Goal: Task Accomplishment & Management: Manage account settings

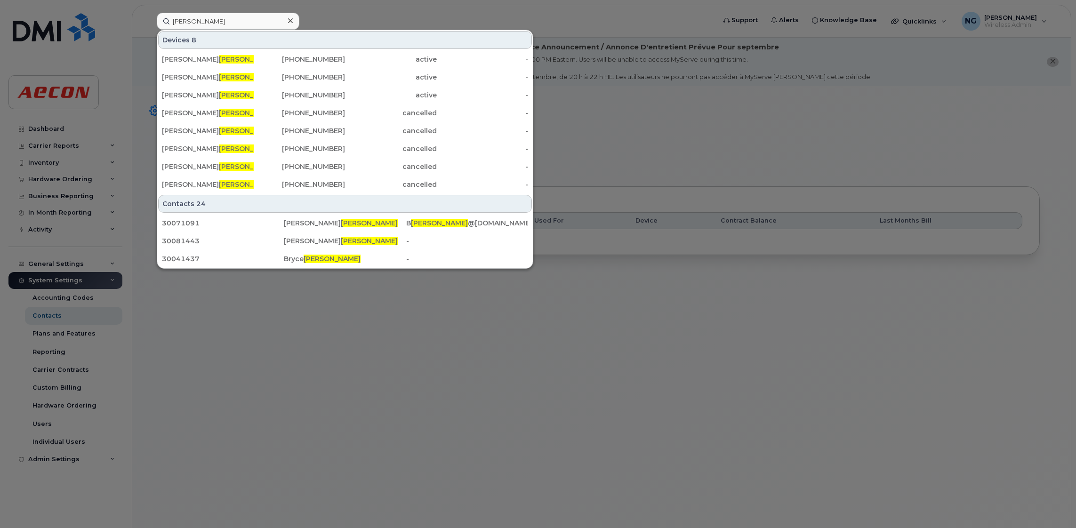
click at [264, 24] on input "sharpe" at bounding box center [228, 21] width 143 height 17
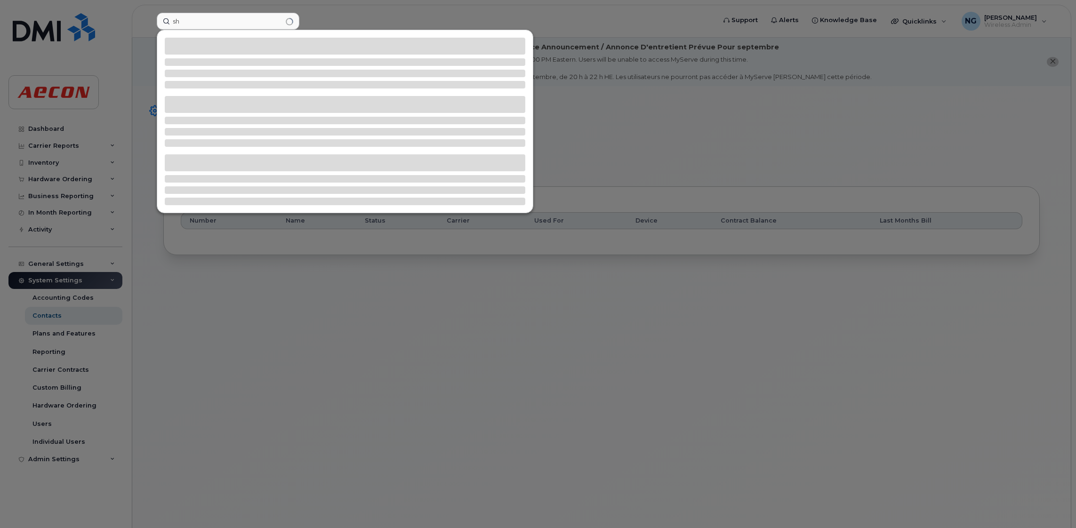
type input "s"
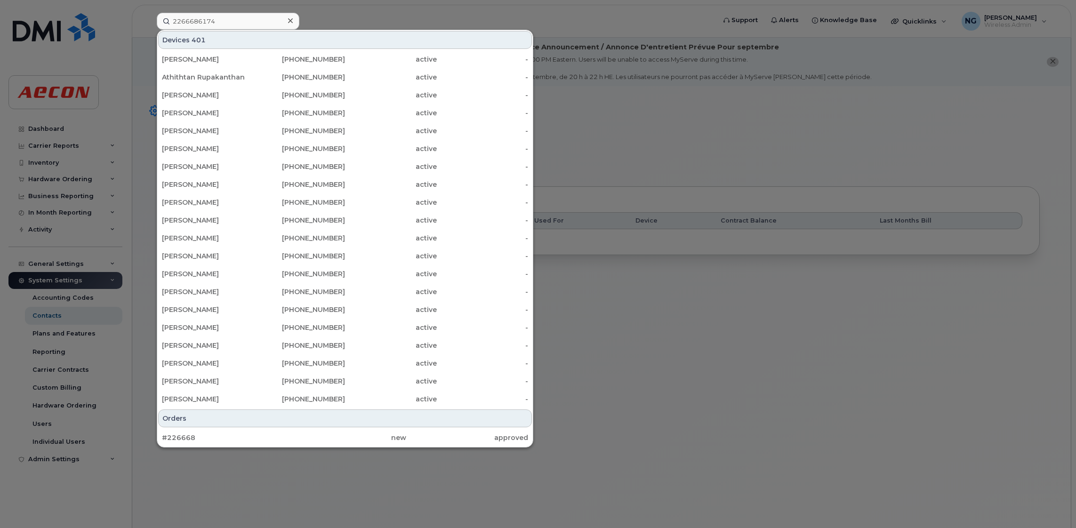
type input "2266686174"
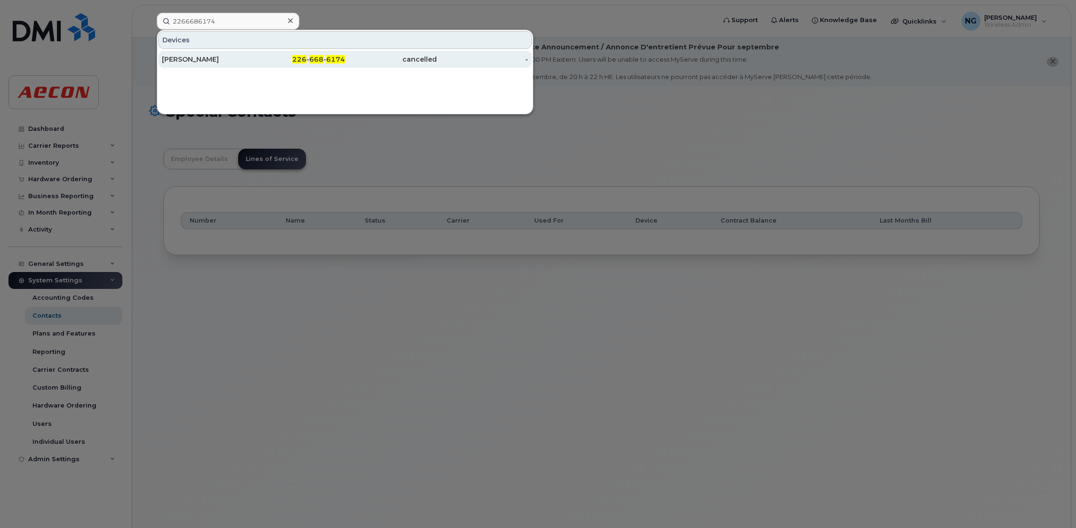
click at [310, 56] on span "668" at bounding box center [316, 59] width 14 height 8
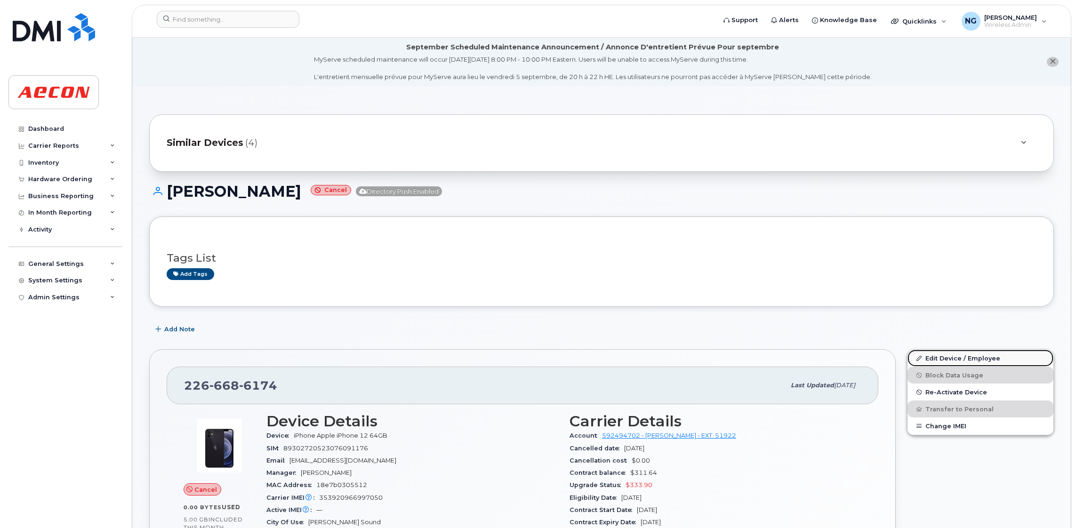
click at [997, 354] on link "Edit Device / Employee" at bounding box center [981, 358] width 146 height 17
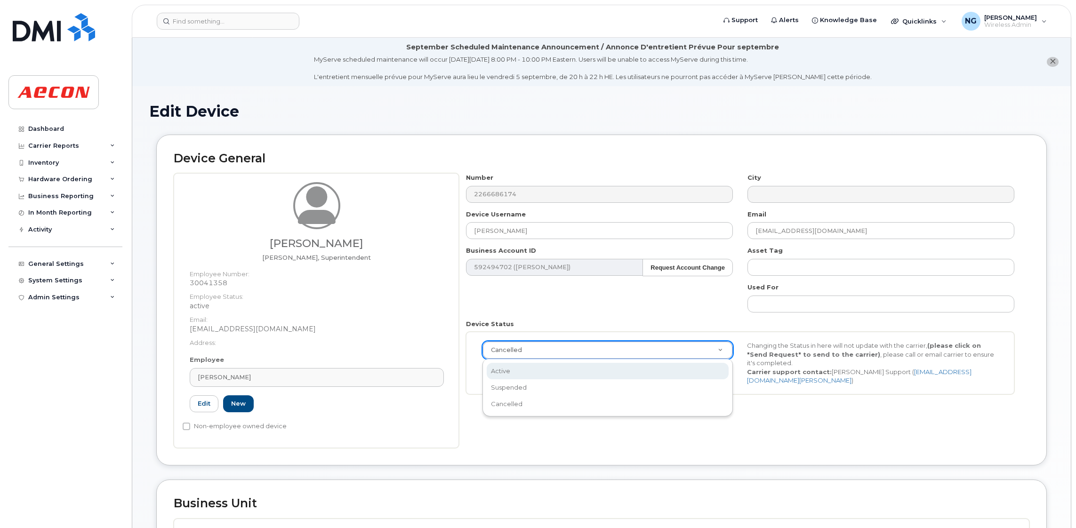
scroll to position [0, 2]
select select "active"
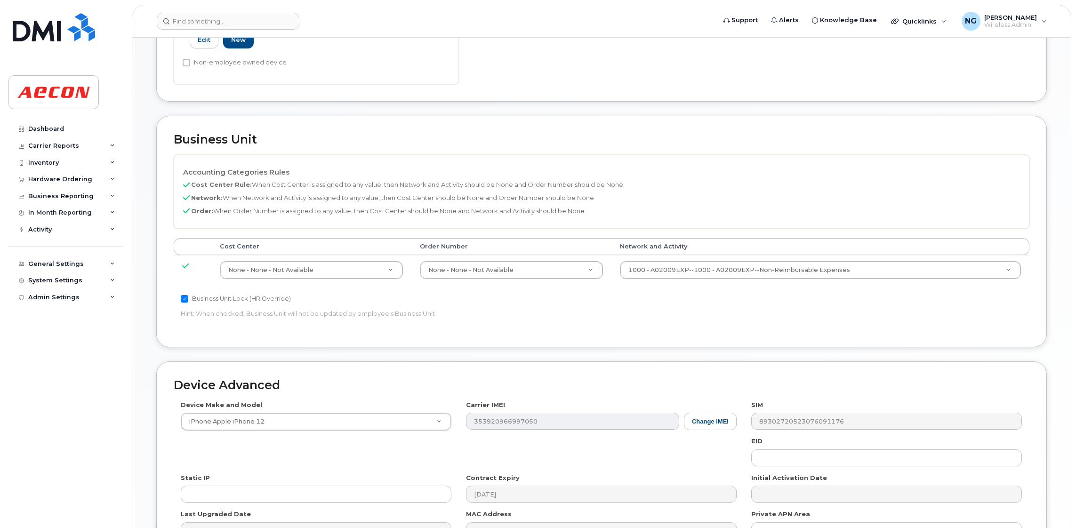
scroll to position [480, 0]
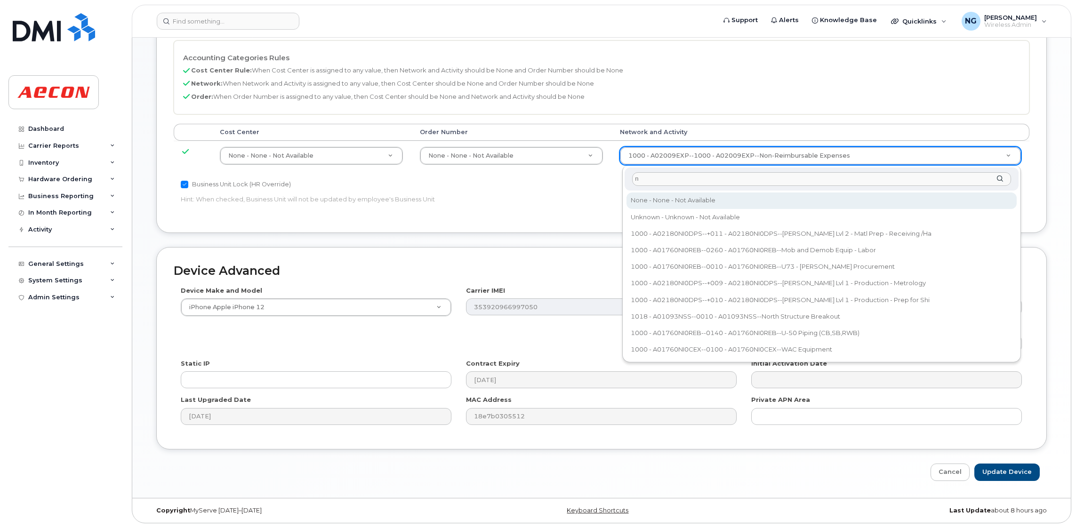
type input "n"
type input "283608"
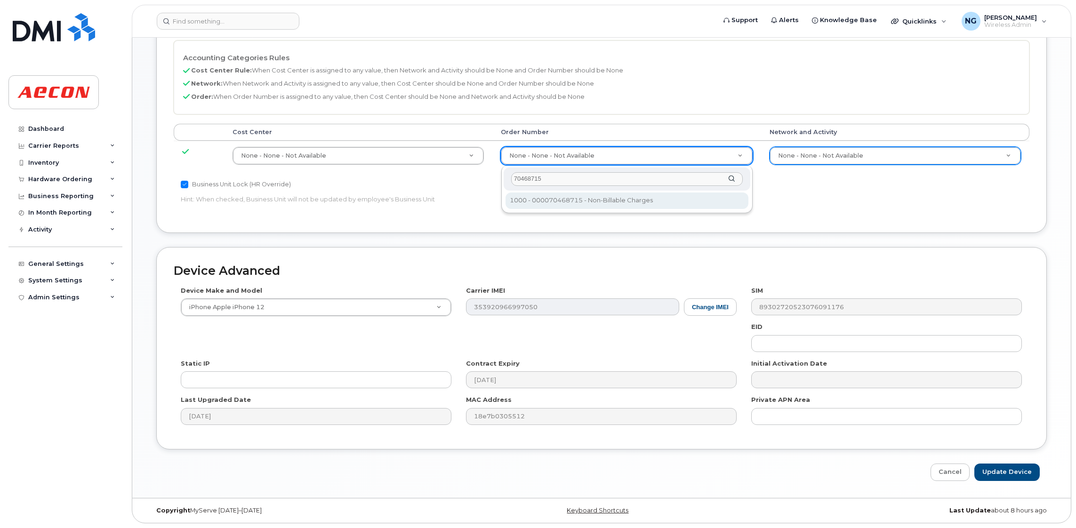
type input "70468715"
type input "4687149"
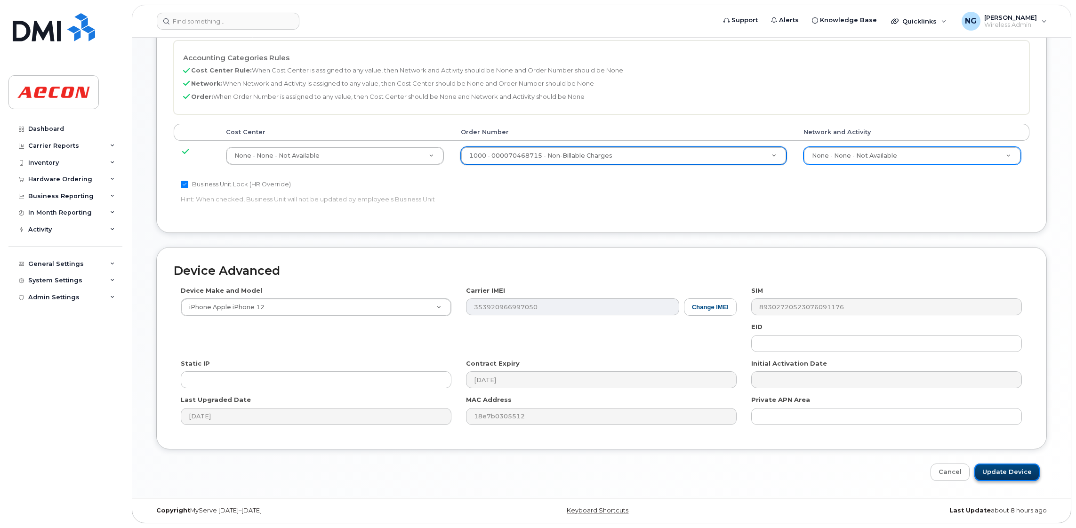
click at [1010, 464] on input "Update Device" at bounding box center [1007, 472] width 65 height 17
type input "Saving..."
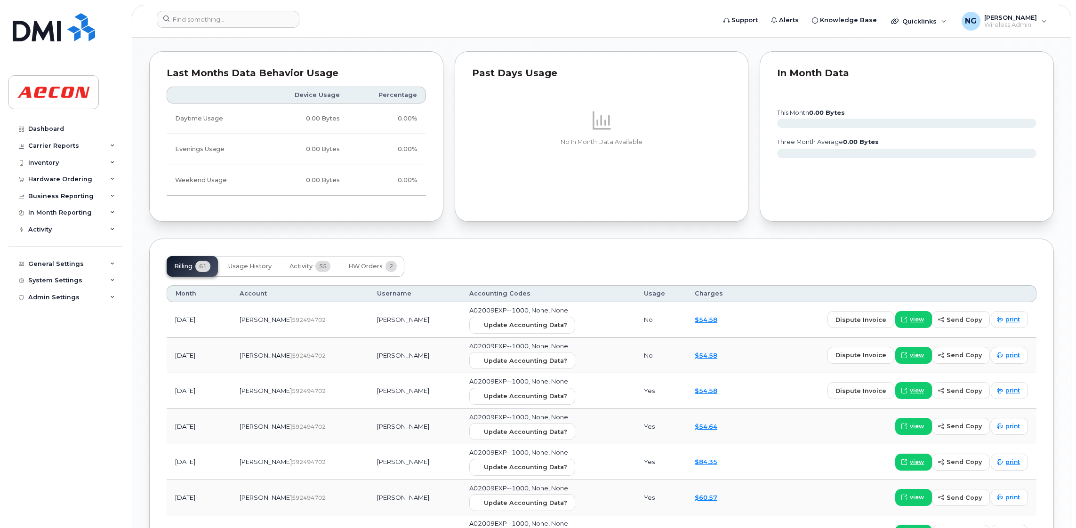
scroll to position [1059, 0]
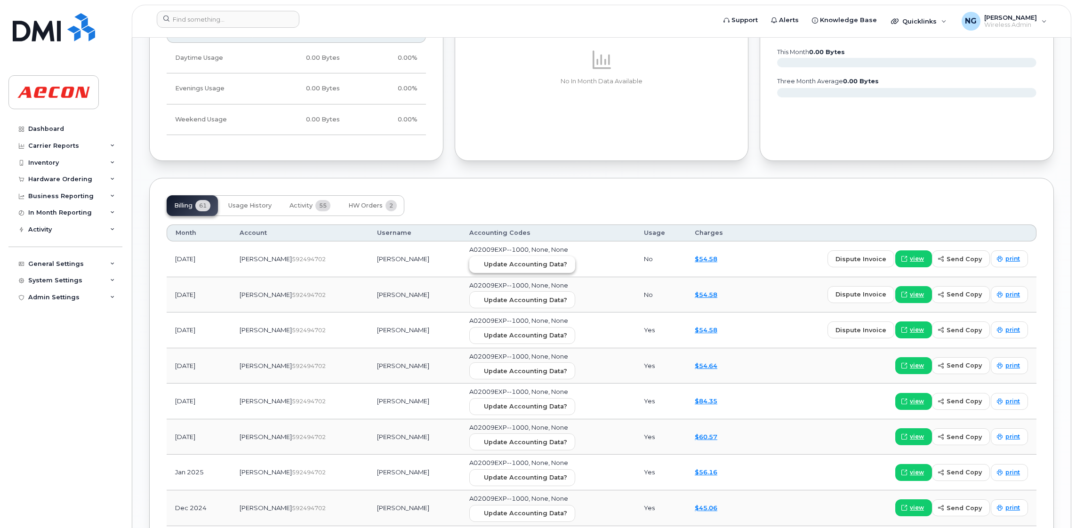
click at [498, 269] on span "Update Accounting Data?" at bounding box center [525, 264] width 83 height 9
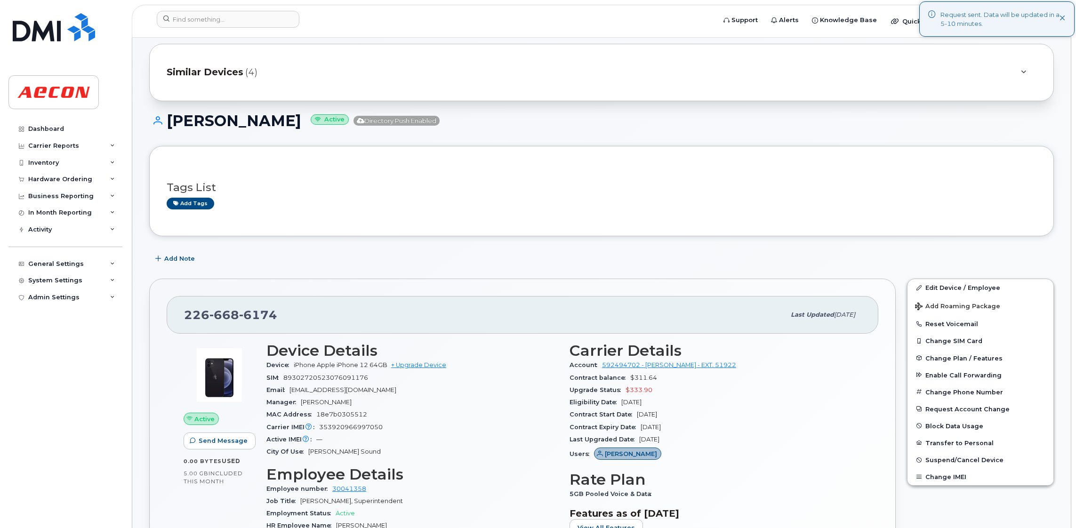
scroll to position [0, 0]
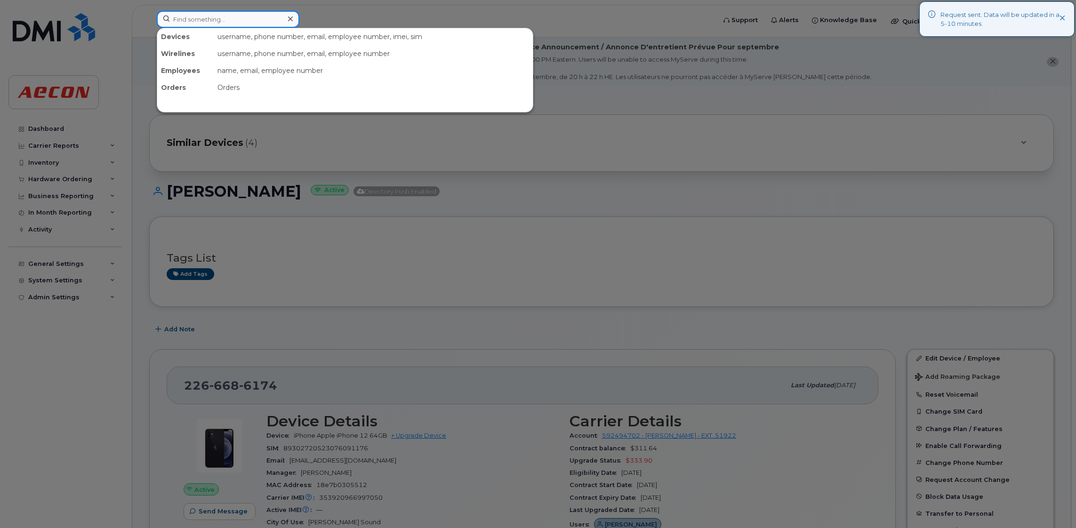
click at [252, 25] on input at bounding box center [228, 19] width 143 height 17
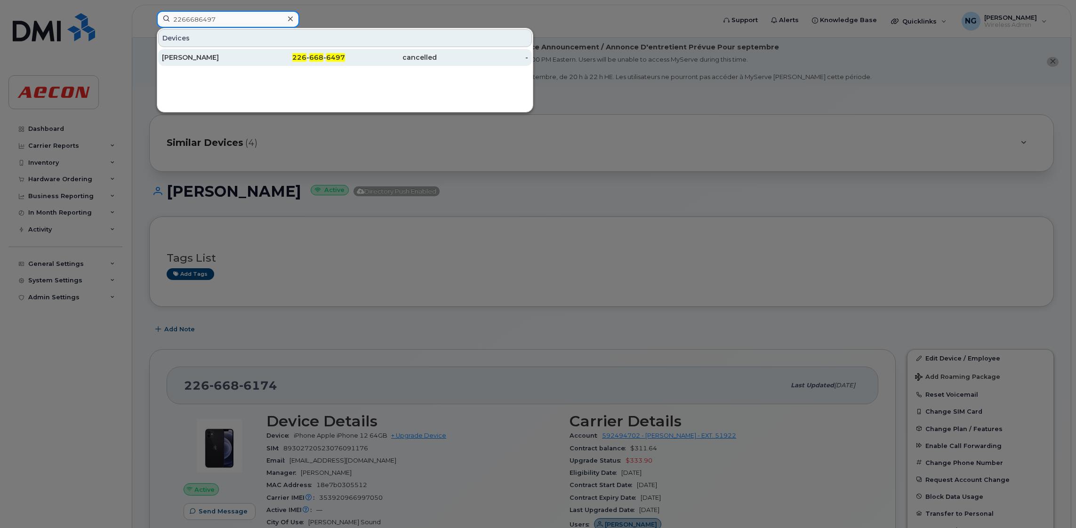
type input "2266686497"
click at [326, 60] on div "226 - 668 - 6497" at bounding box center [300, 57] width 92 height 9
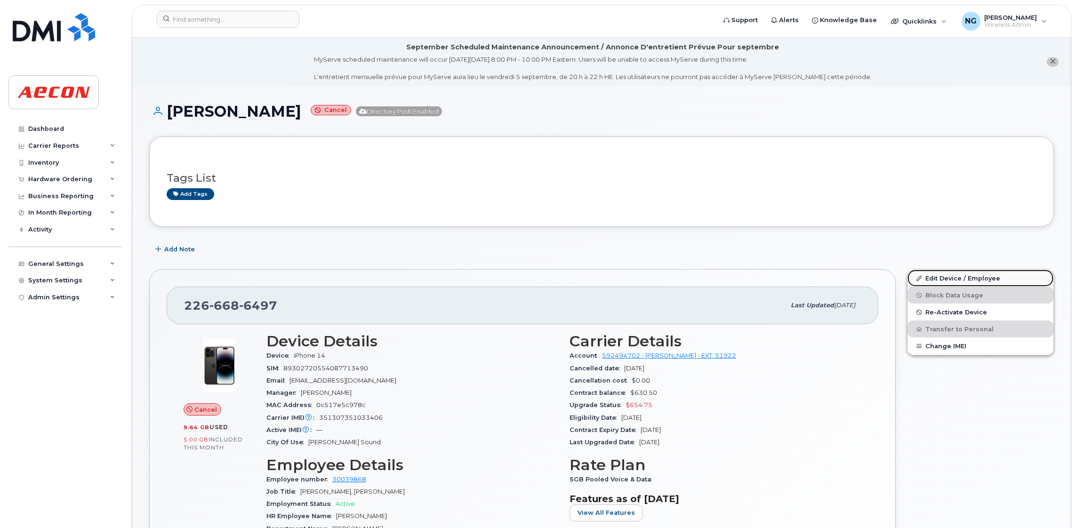
click at [963, 279] on link "Edit Device / Employee" at bounding box center [981, 278] width 146 height 17
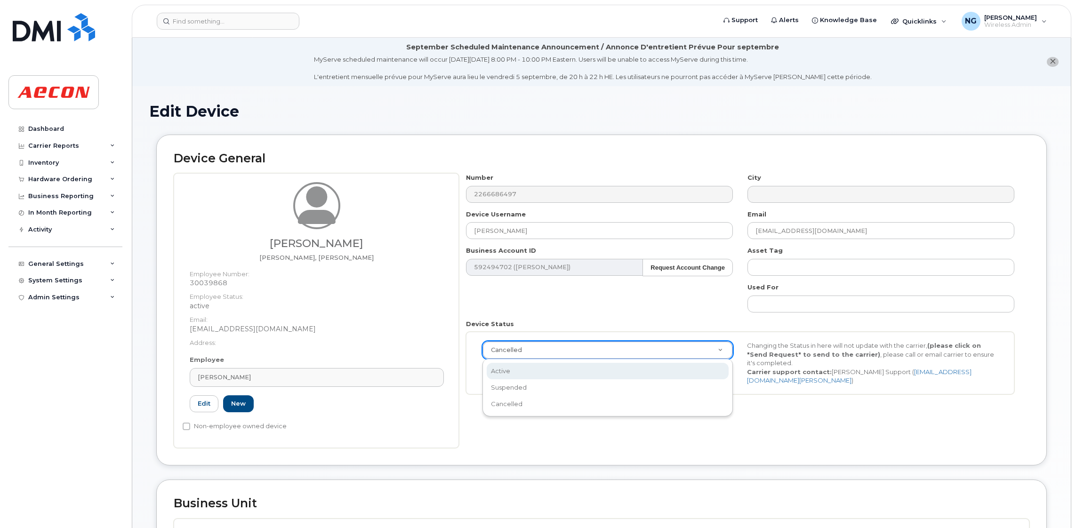
scroll to position [0, 2]
select select "active"
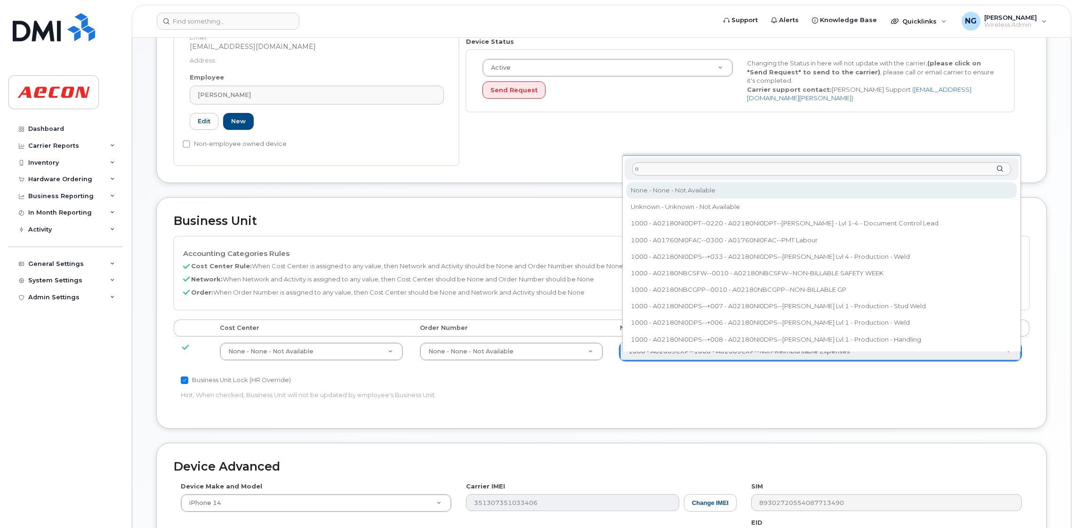
type input "n"
type input "283608"
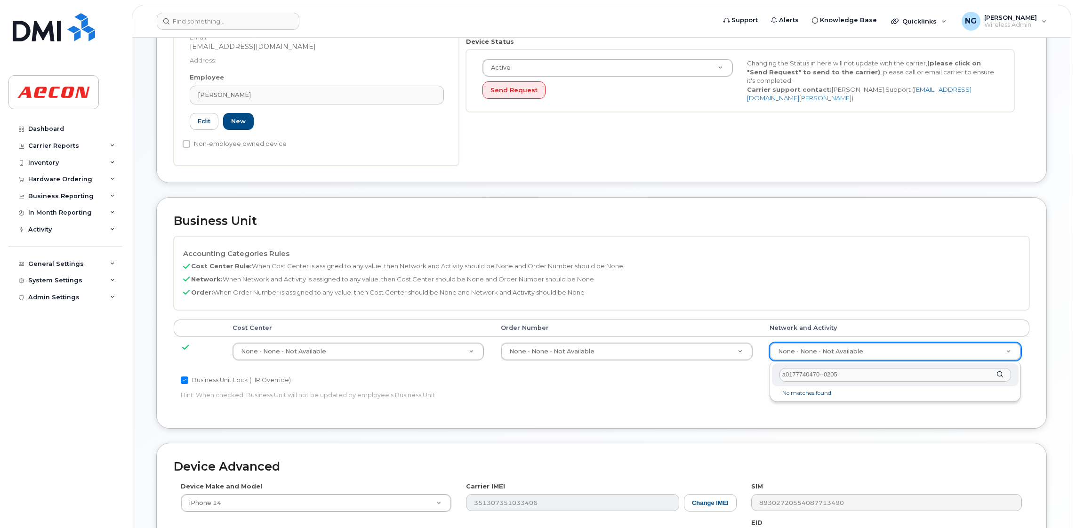
drag, startPoint x: 854, startPoint y: 370, endPoint x: 515, endPoint y: 374, distance: 339.5
click at [515, 374] on body "Support Alerts Knowledge Base Quicklinks Suspend / Cancel Device Change SIM Car…" at bounding box center [538, 220] width 1076 height 1007
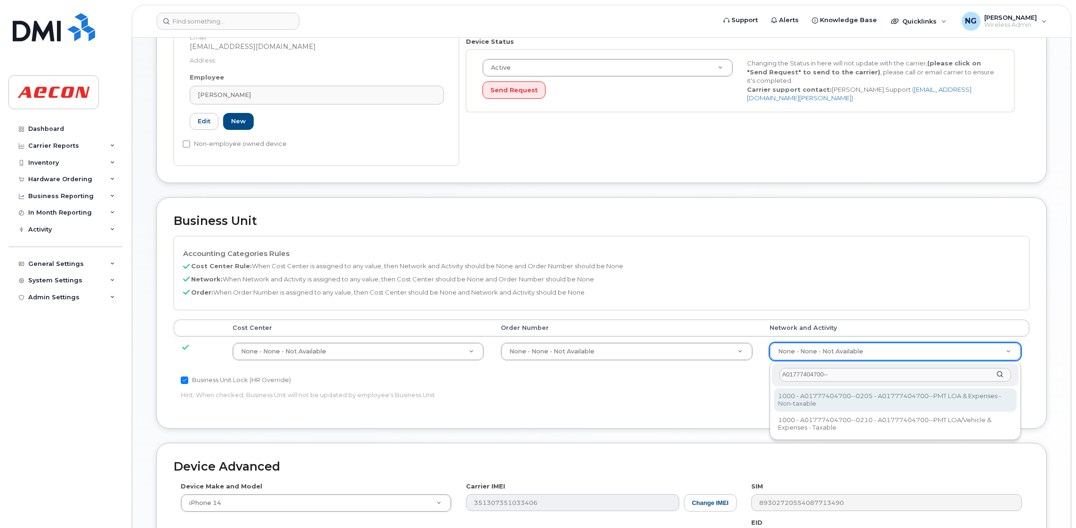
type input "A01777404700--"
type input "5892950"
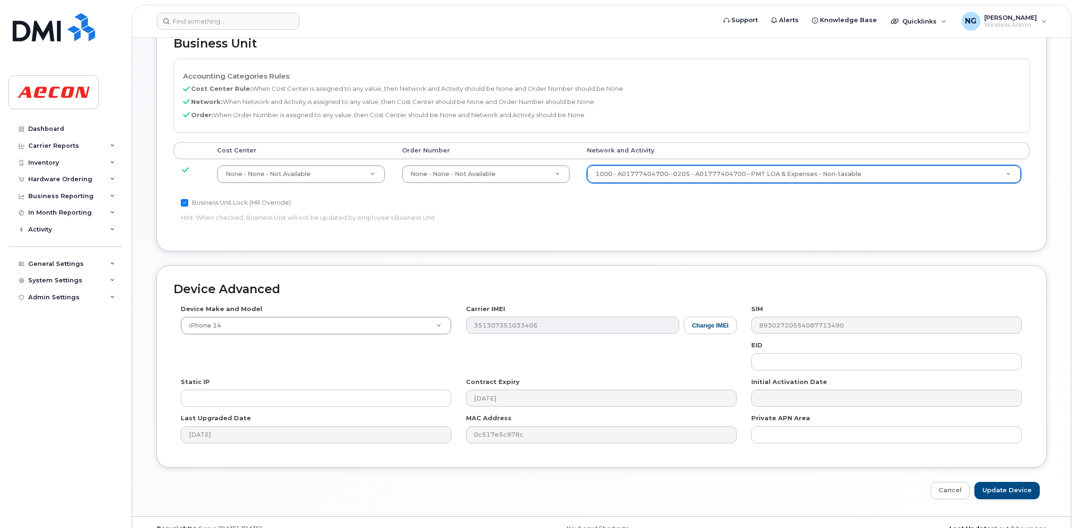
scroll to position [480, 0]
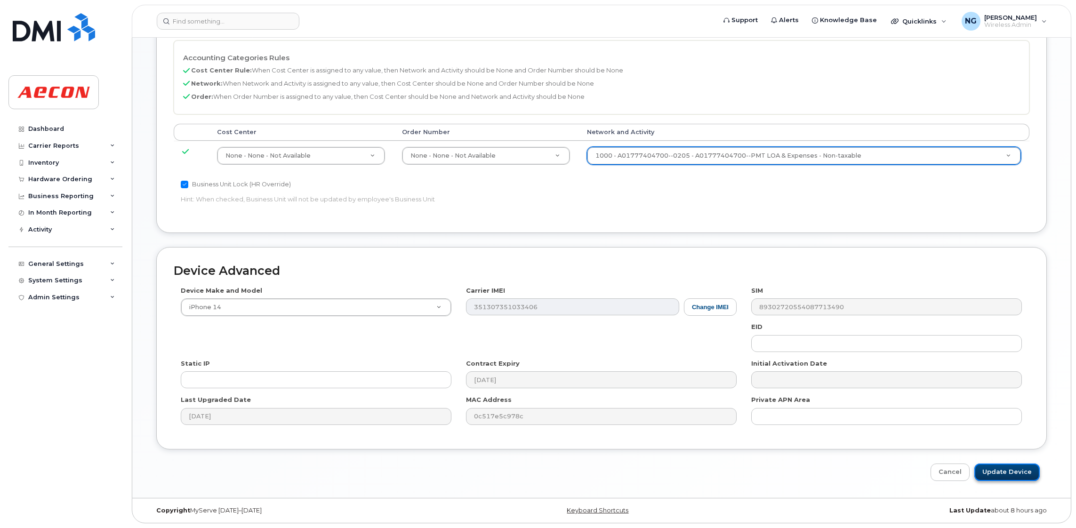
click at [1025, 472] on input "Update Device" at bounding box center [1007, 472] width 65 height 17
type input "Saving..."
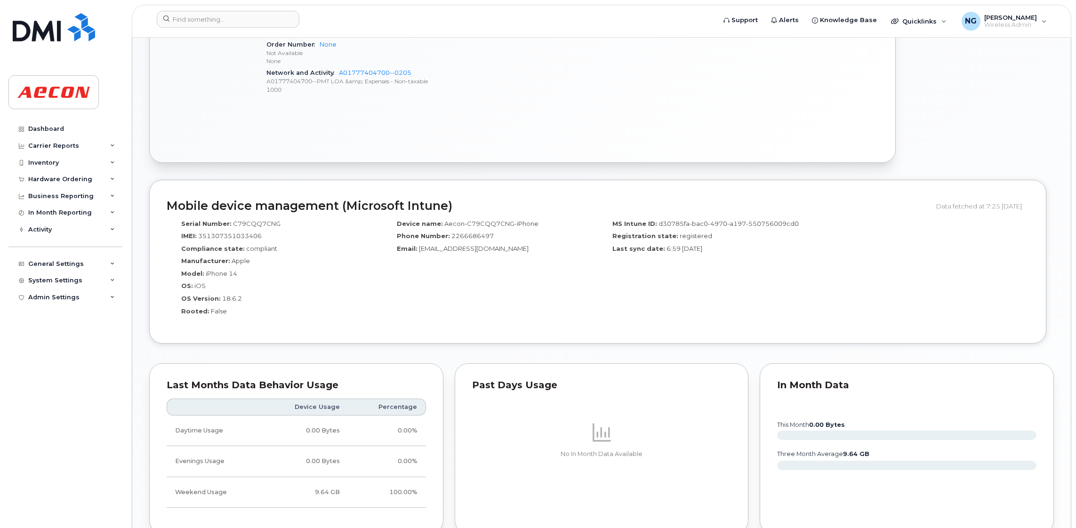
scroll to position [776, 0]
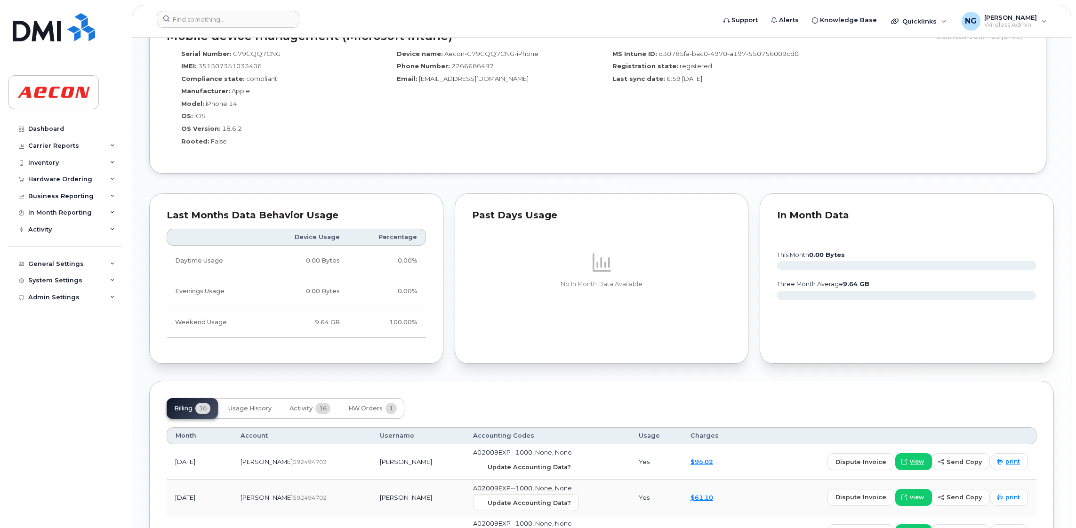
drag, startPoint x: 514, startPoint y: 468, endPoint x: 614, endPoint y: 74, distance: 406.3
click at [516, 467] on span "Update Accounting Data?" at bounding box center [529, 467] width 83 height 9
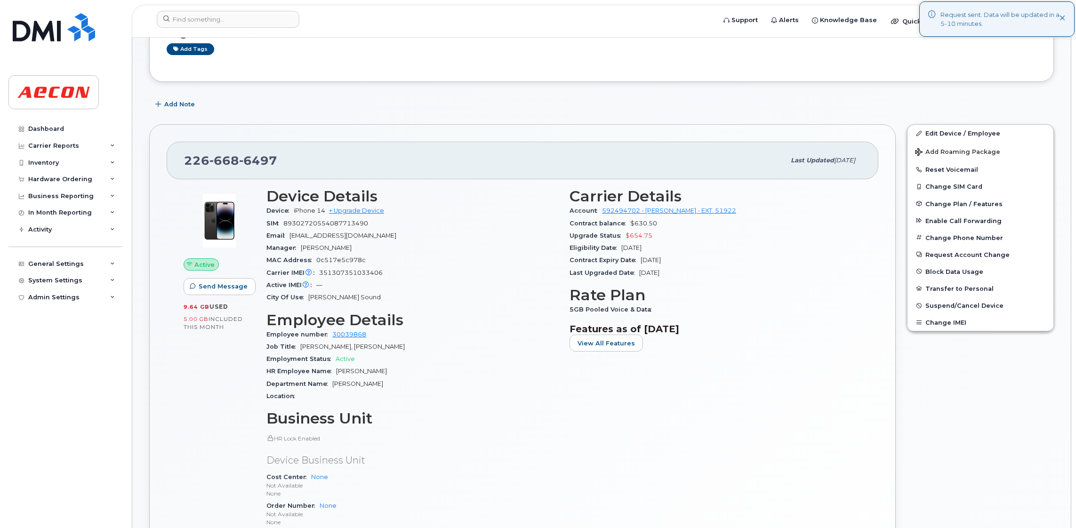
scroll to position [141, 0]
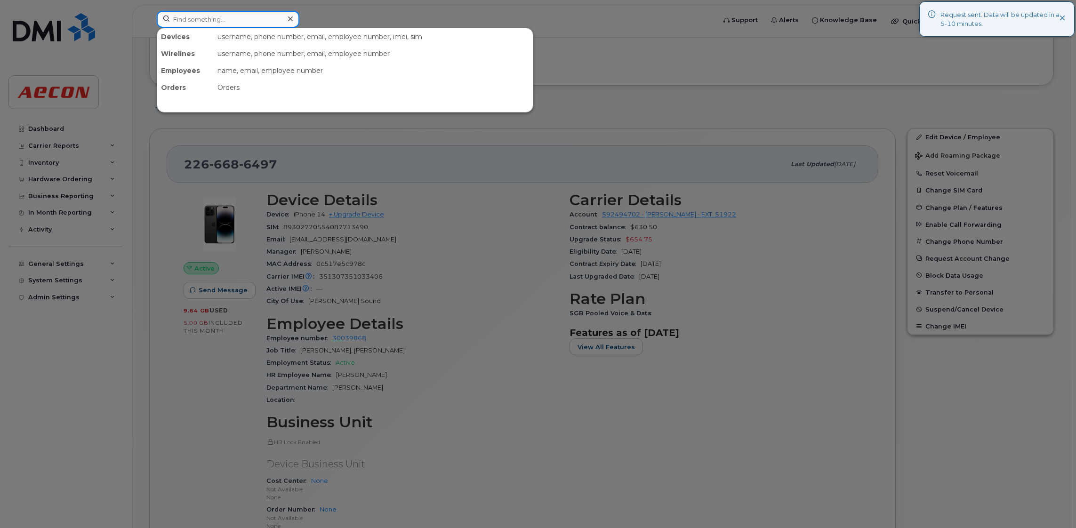
click at [221, 27] on div "Devices username, phone number, email, employee number, imei, sim Wirelines use…" at bounding box center [433, 19] width 553 height 17
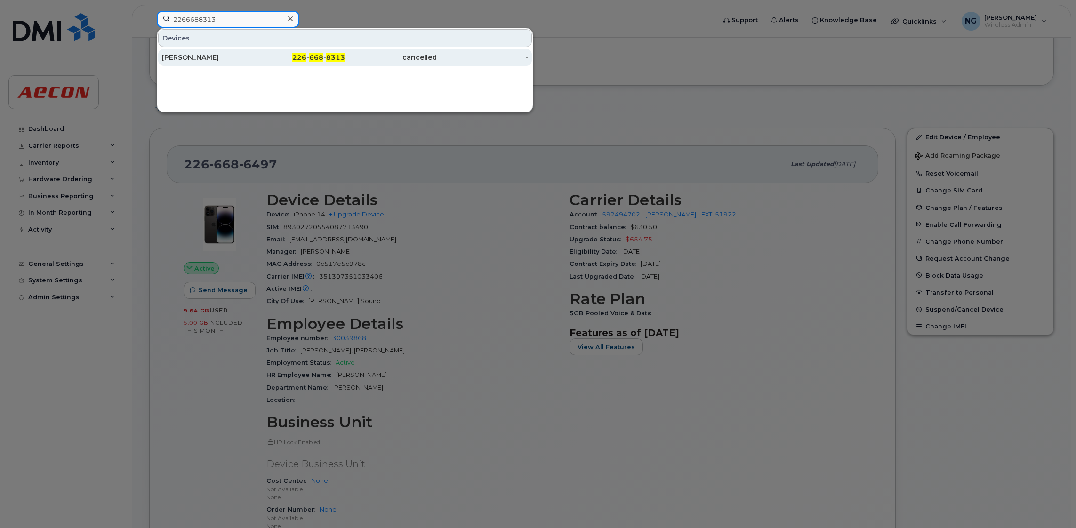
type input "2266688313"
click at [327, 57] on span "8313" at bounding box center [335, 57] width 19 height 8
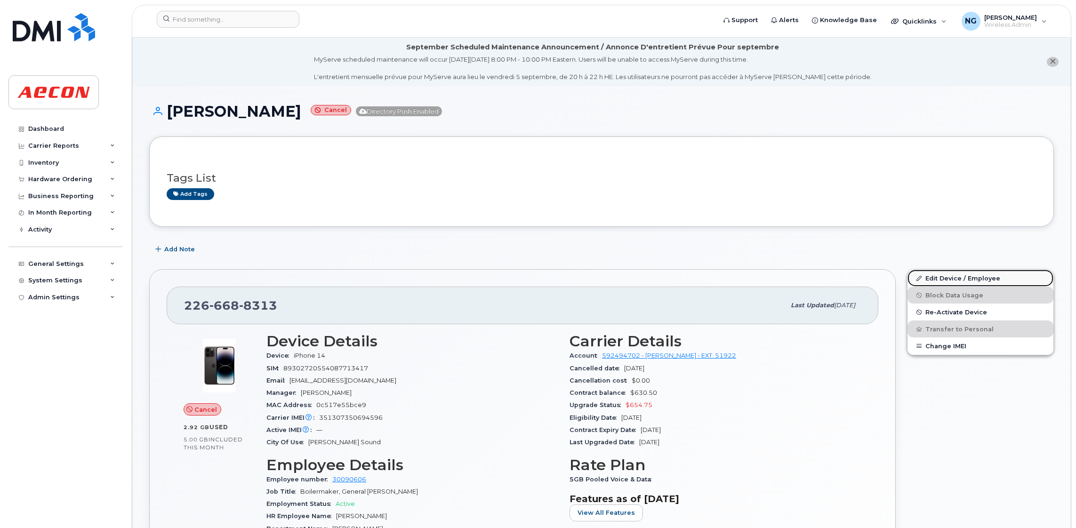
click at [971, 271] on link "Edit Device / Employee" at bounding box center [981, 278] width 146 height 17
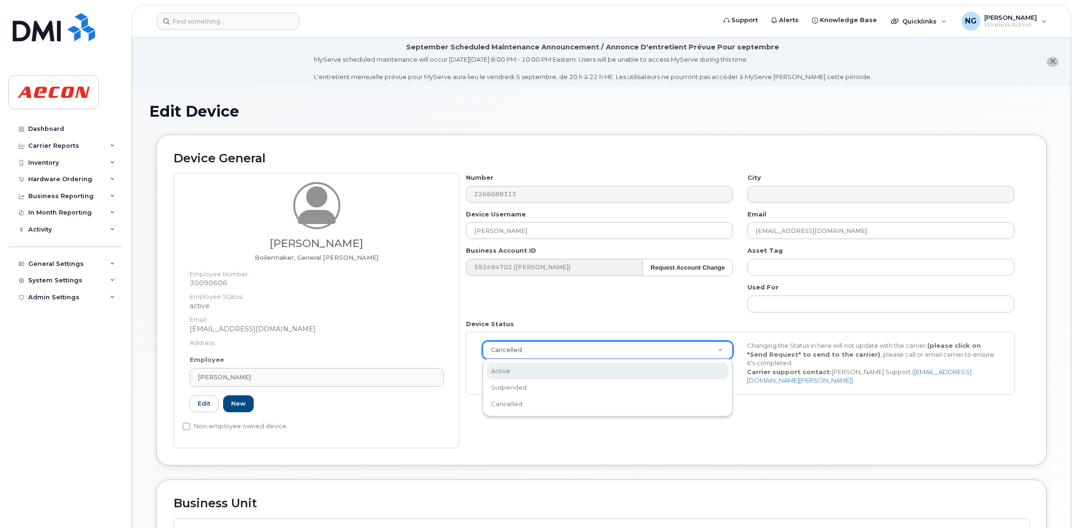
scroll to position [0, 2]
select select "active"
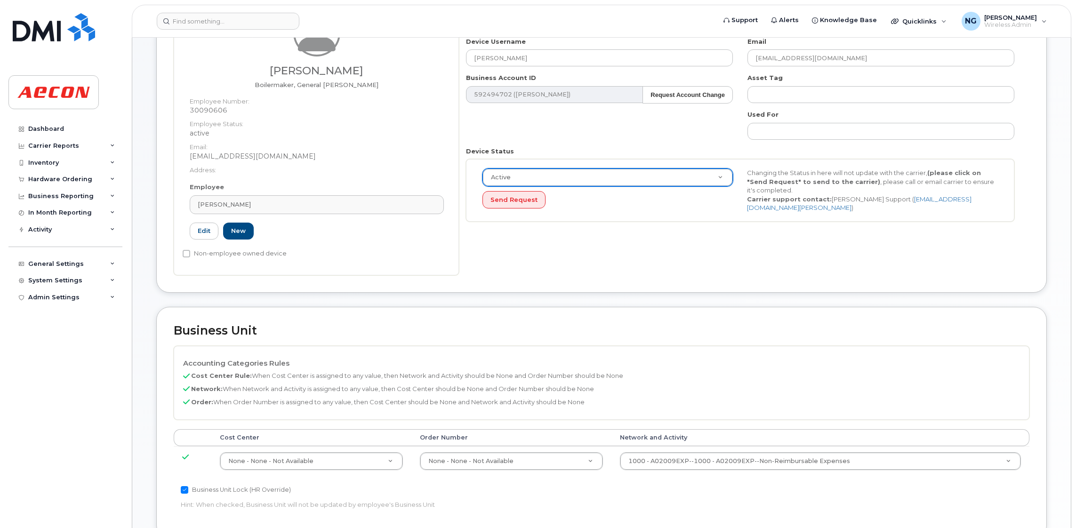
scroll to position [283, 0]
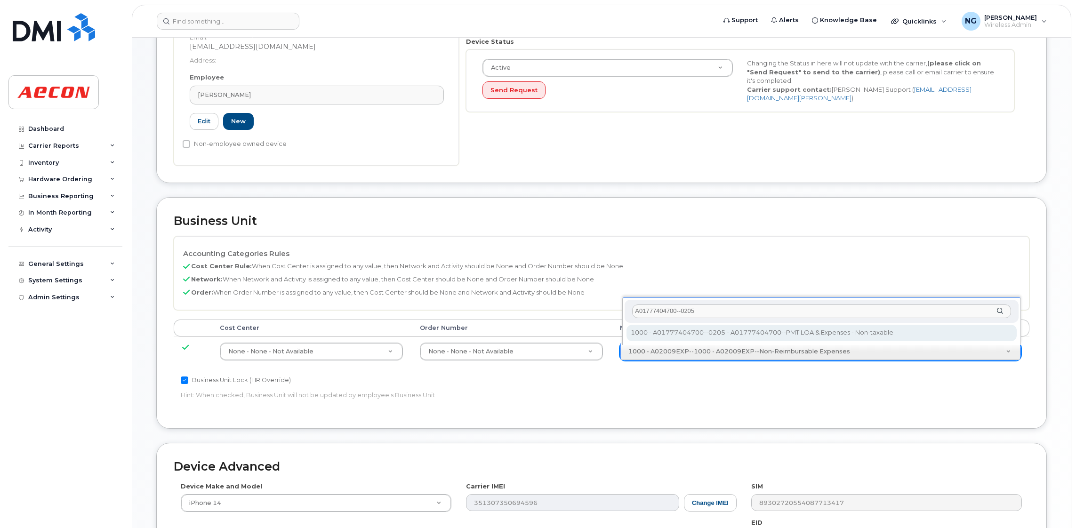
type input "A01777404700--0205"
type input "5892950"
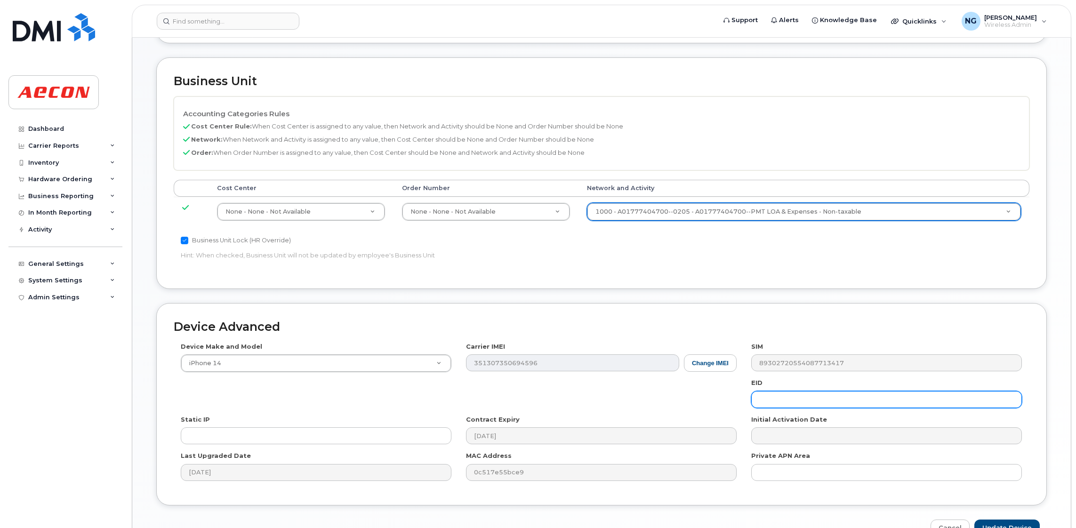
scroll to position [480, 0]
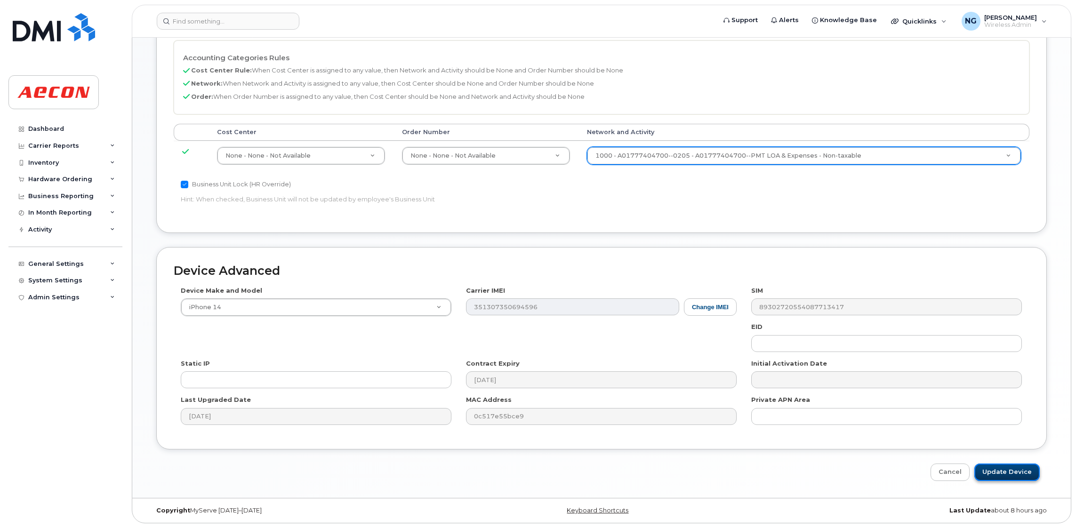
click at [1013, 477] on input "Update Device" at bounding box center [1007, 472] width 65 height 17
type input "Saving..."
click at [1018, 471] on div "Cancel Saving..." at bounding box center [601, 472] width 891 height 17
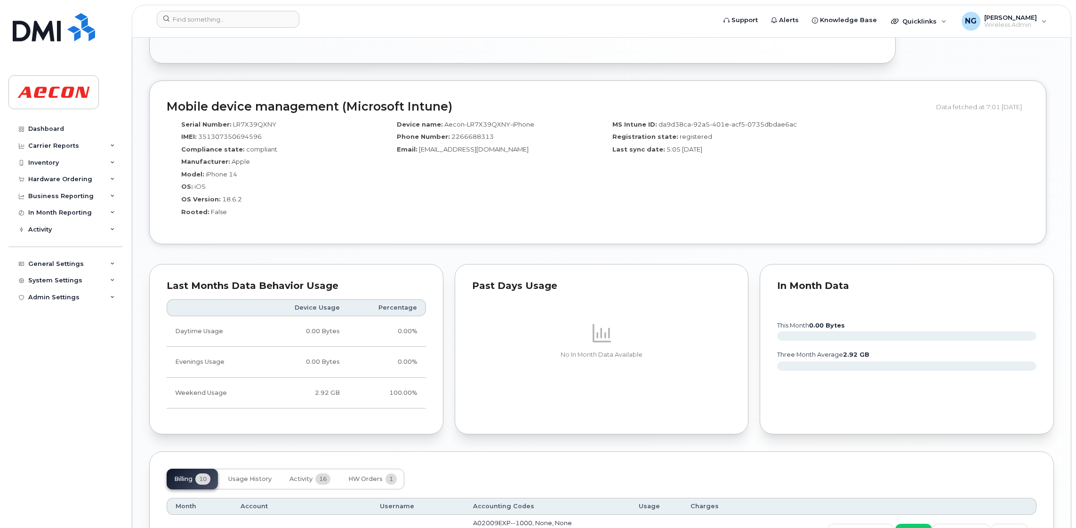
scroll to position [989, 0]
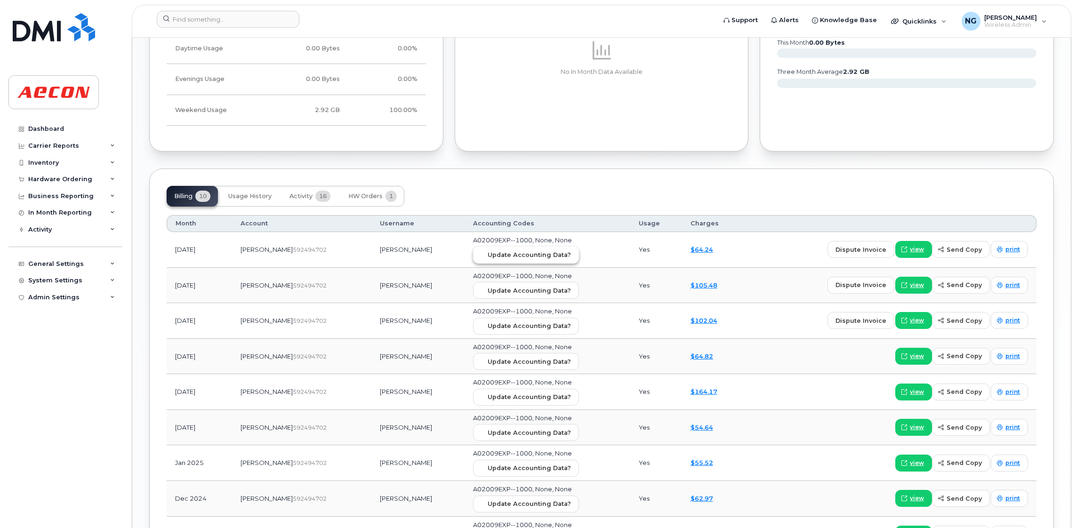
click at [535, 258] on span "Update Accounting Data?" at bounding box center [529, 254] width 83 height 9
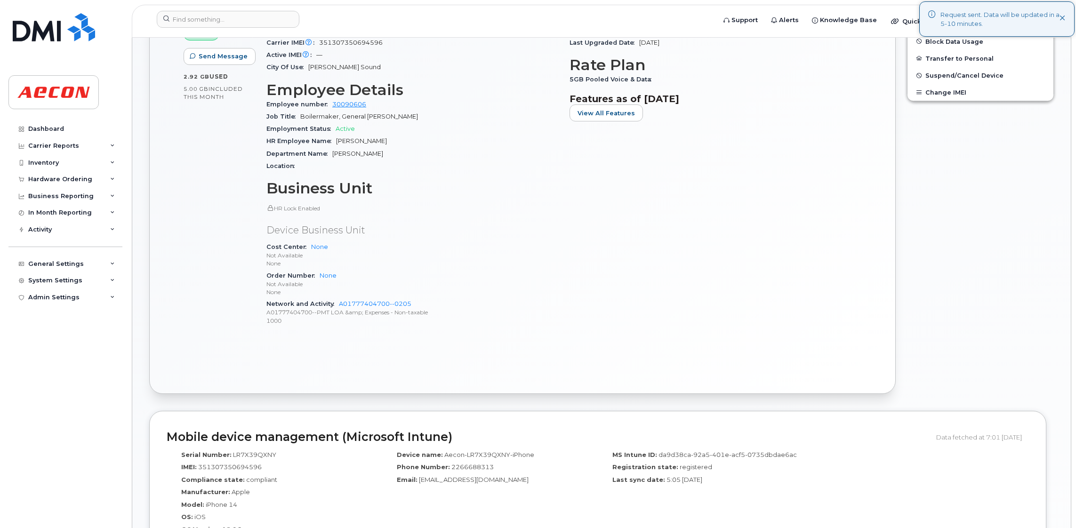
scroll to position [141, 0]
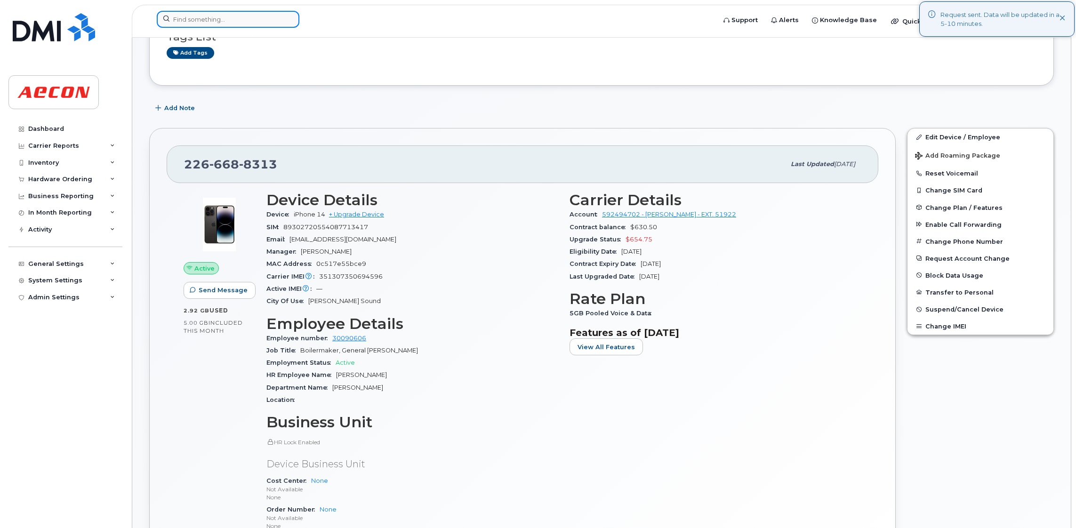
click at [253, 15] on input at bounding box center [228, 19] width 143 height 17
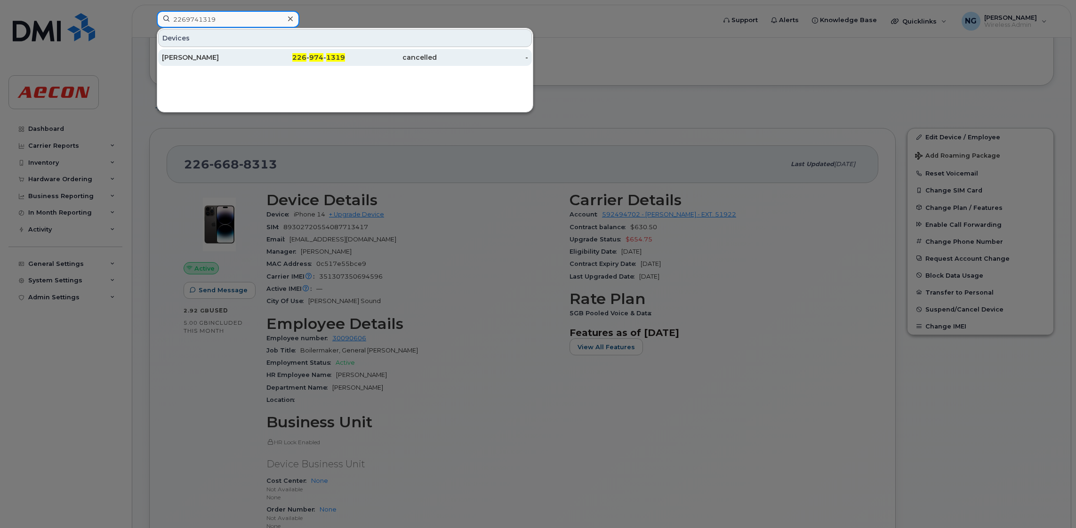
type input "2269741319"
click at [326, 53] on div "226 - 974 - 1319" at bounding box center [300, 57] width 92 height 9
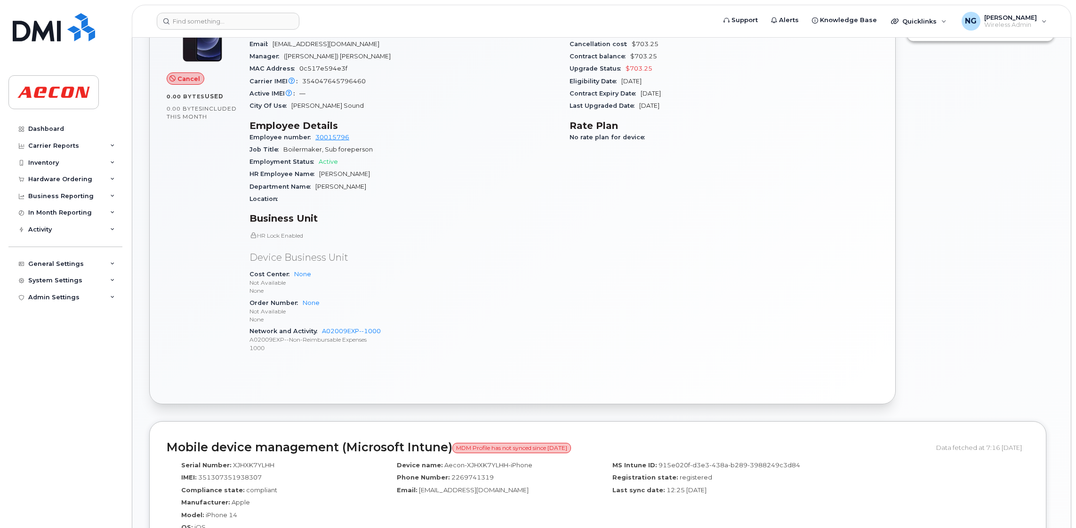
scroll to position [283, 0]
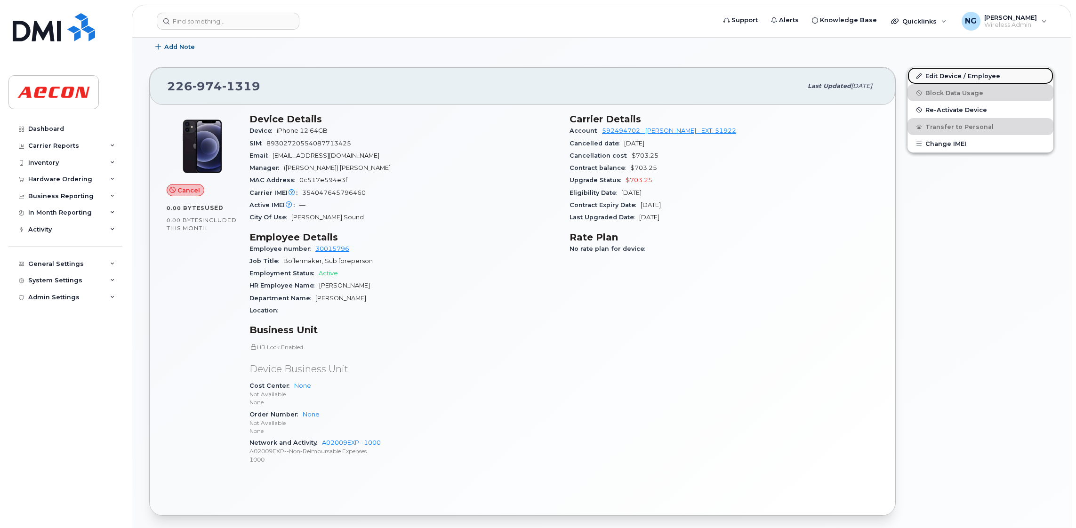
click at [976, 71] on link "Edit Device / Employee" at bounding box center [981, 75] width 146 height 17
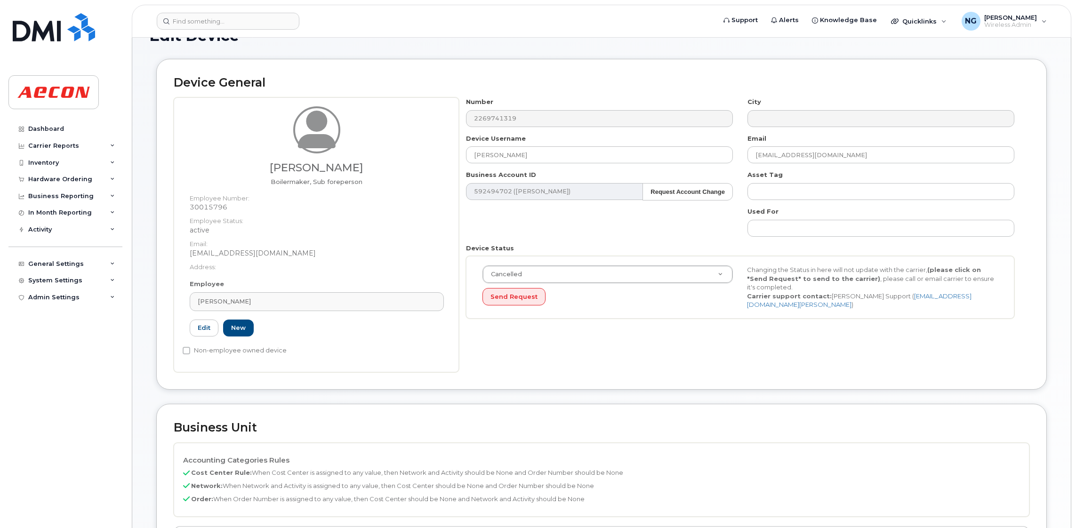
scroll to position [211, 0]
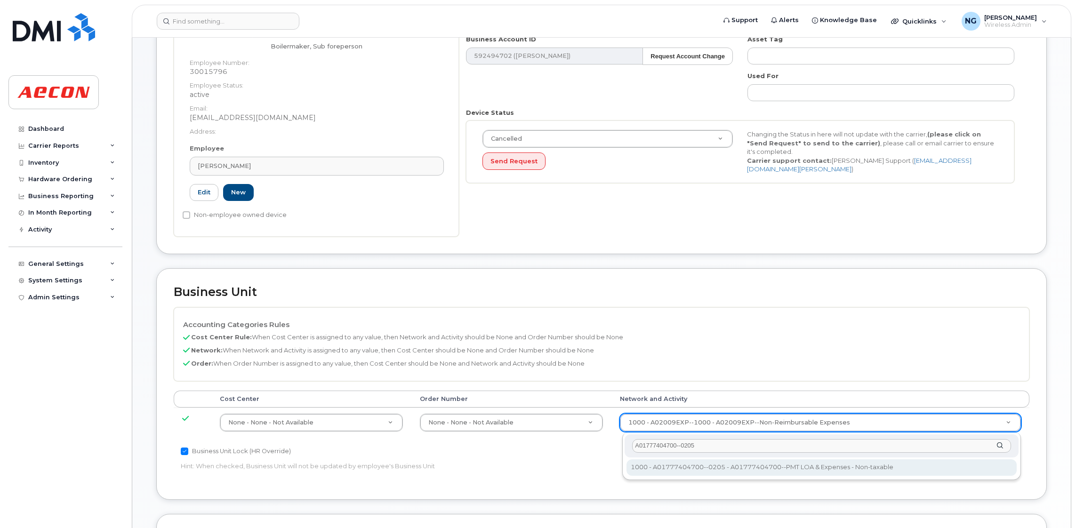
type input "A01777404700--0205"
type input "5892950"
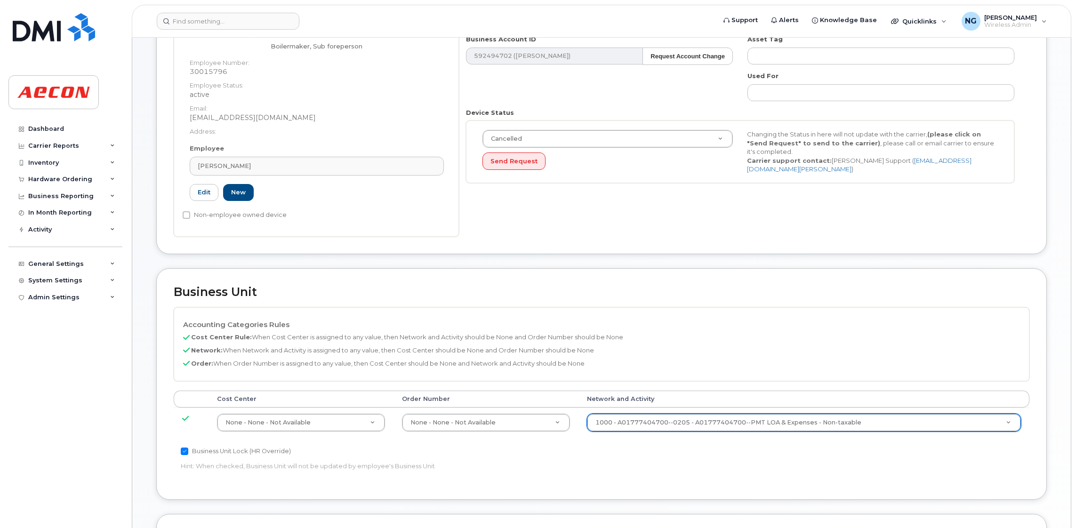
scroll to position [480, 0]
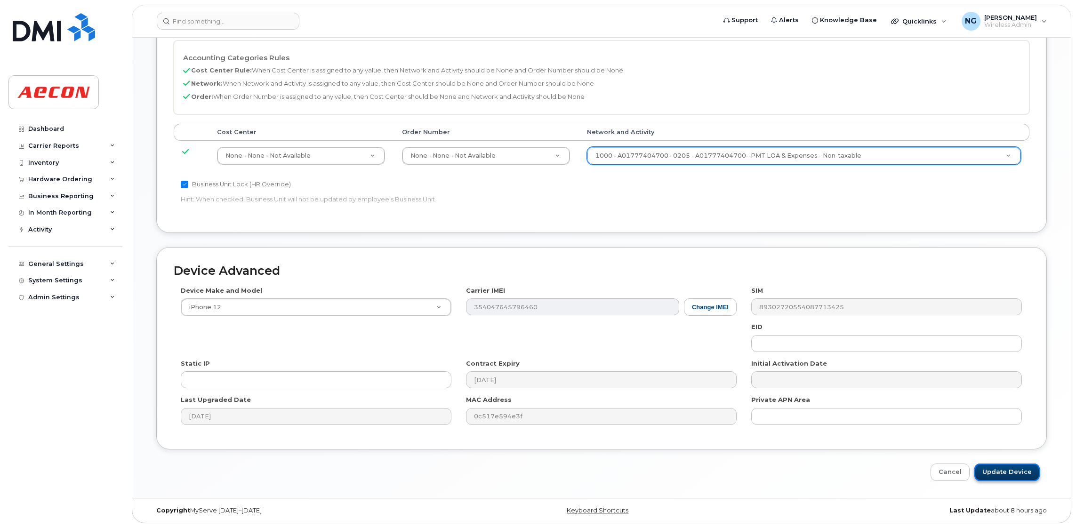
click at [1021, 477] on input "Update Device" at bounding box center [1007, 472] width 65 height 17
type input "Saving..."
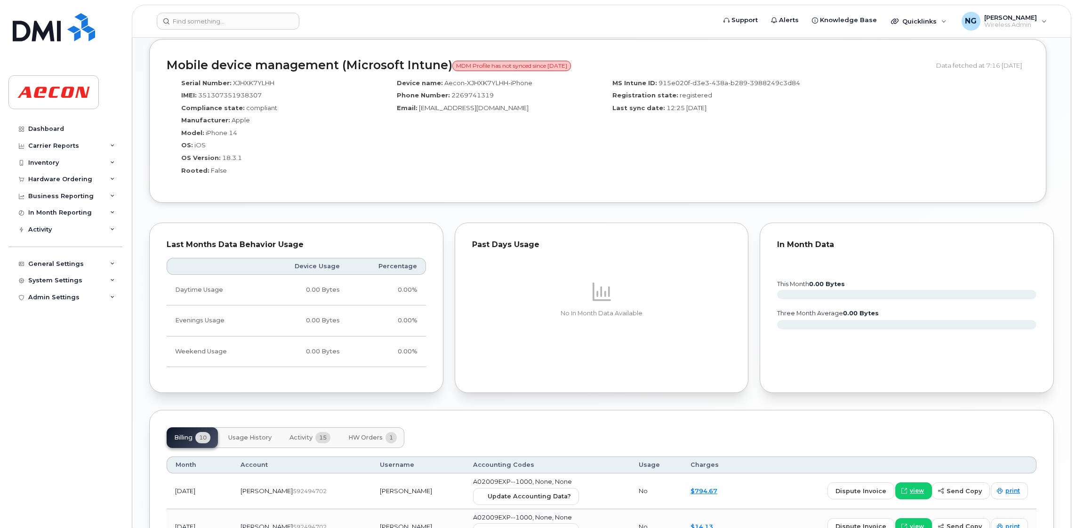
scroll to position [1059, 0]
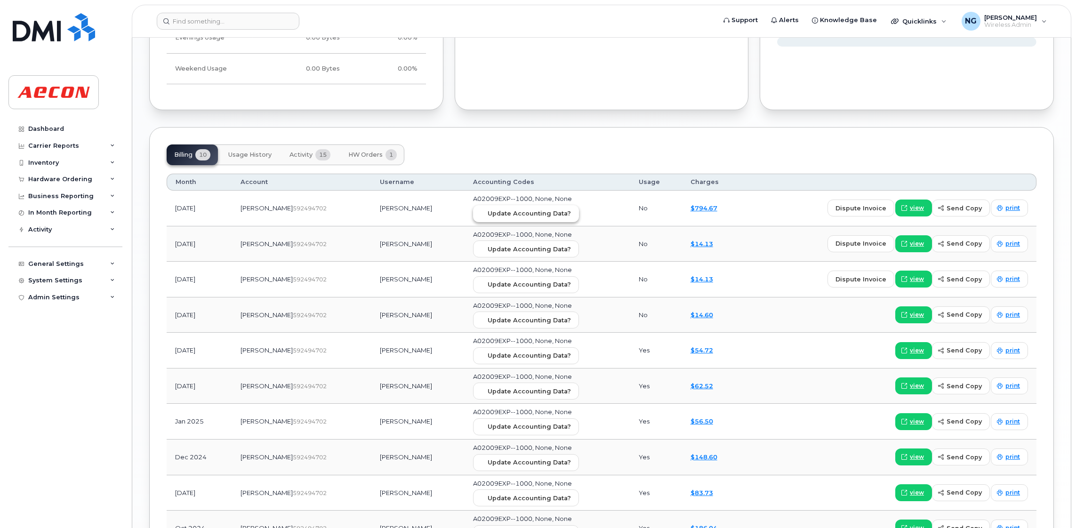
click at [512, 213] on span "Update Accounting Data?" at bounding box center [529, 213] width 83 height 9
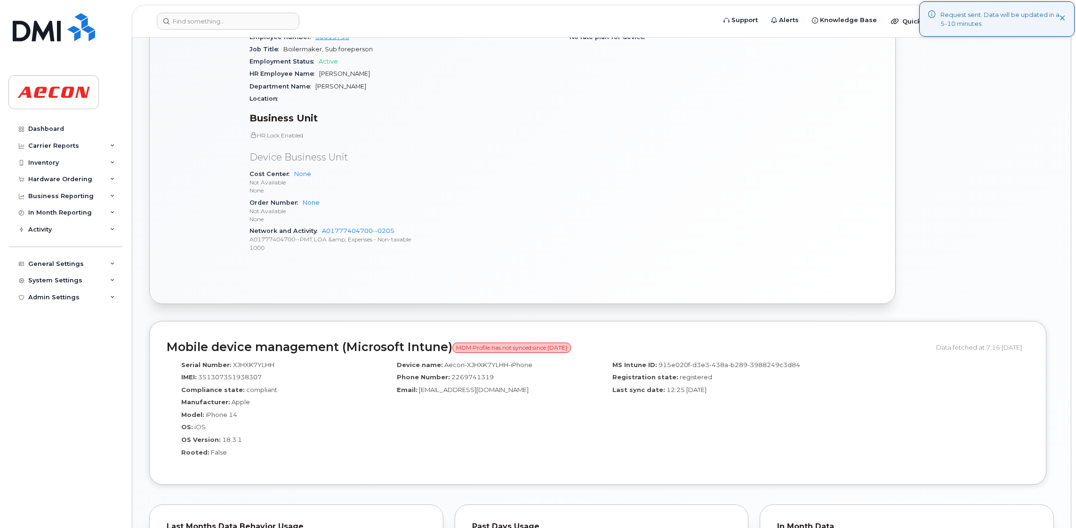
scroll to position [0, 0]
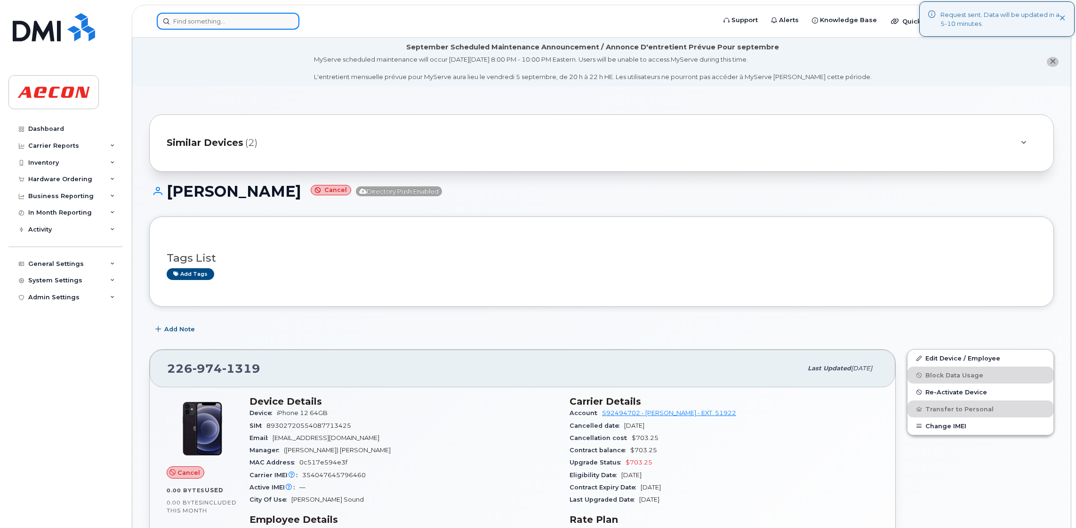
click at [275, 23] on input at bounding box center [228, 21] width 143 height 17
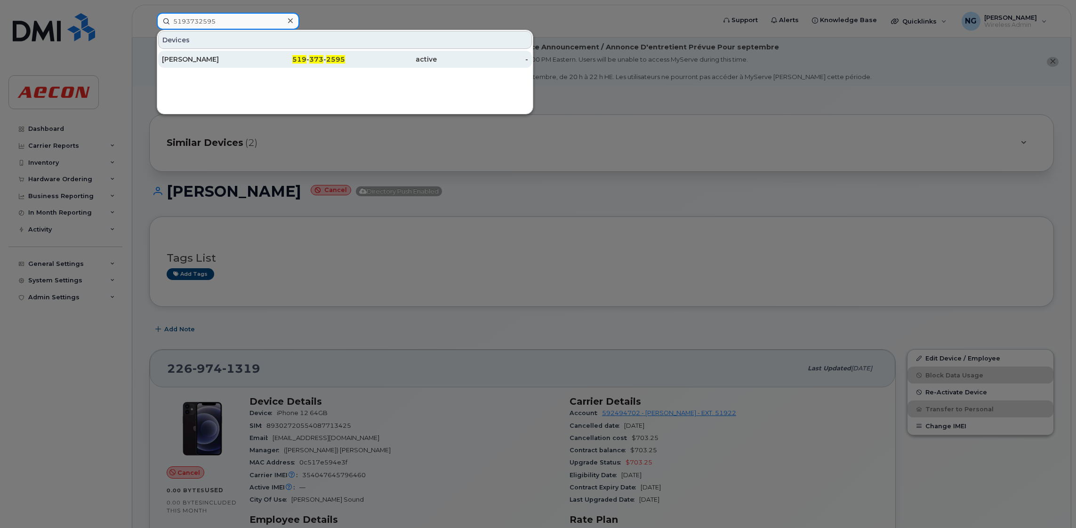
type input "5193732595"
click at [318, 57] on span "373" at bounding box center [316, 59] width 14 height 8
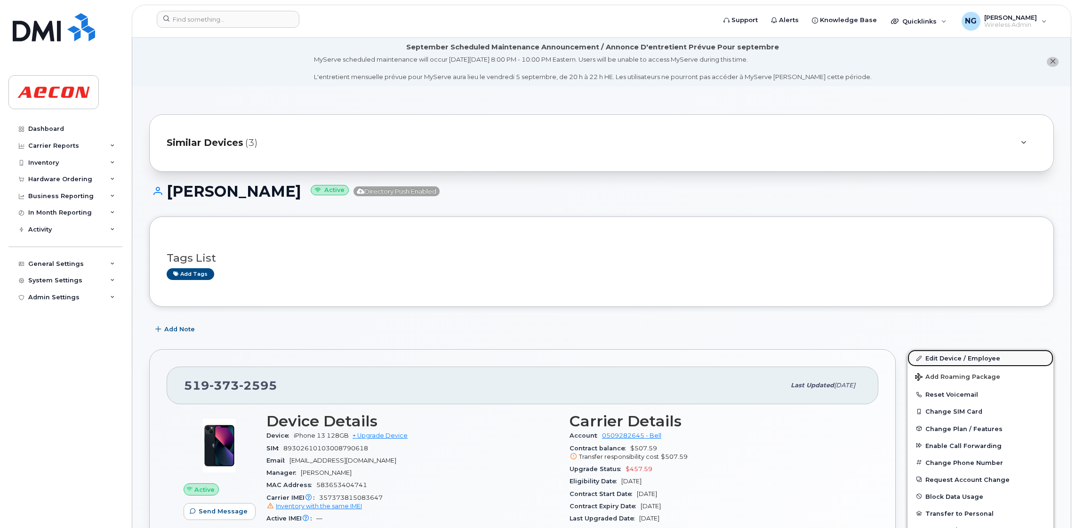
click at [964, 356] on link "Edit Device / Employee" at bounding box center [981, 358] width 146 height 17
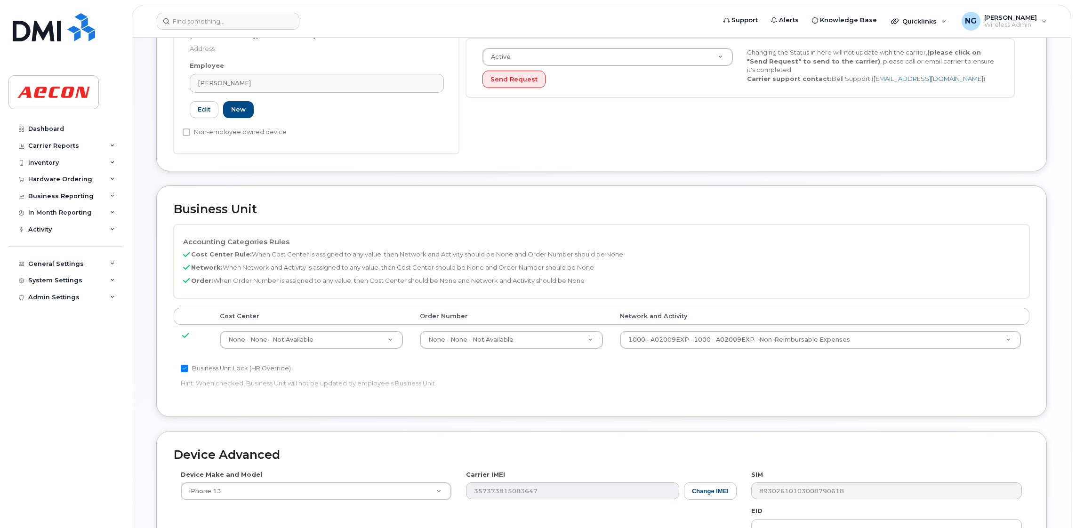
scroll to position [480, 0]
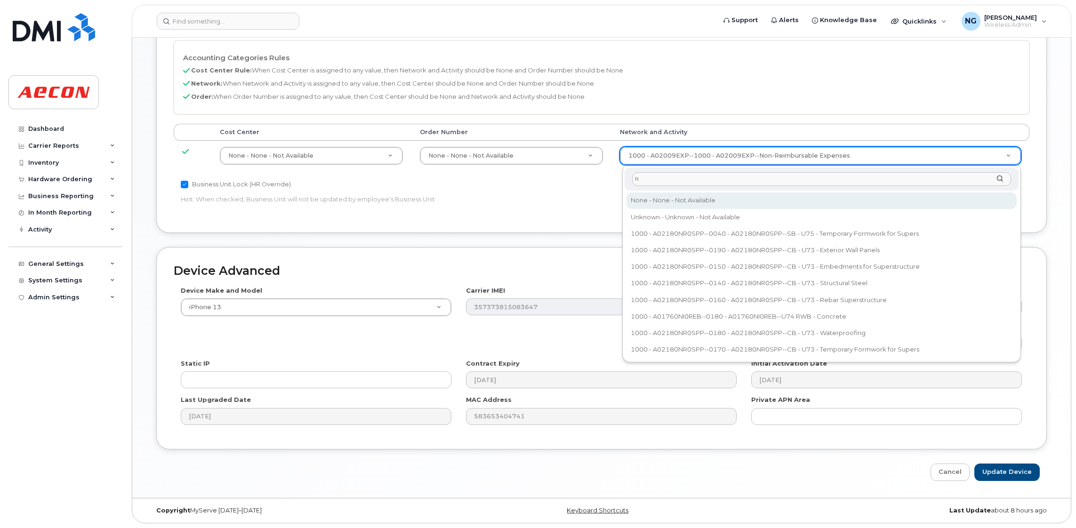
type input "n"
type input "283608"
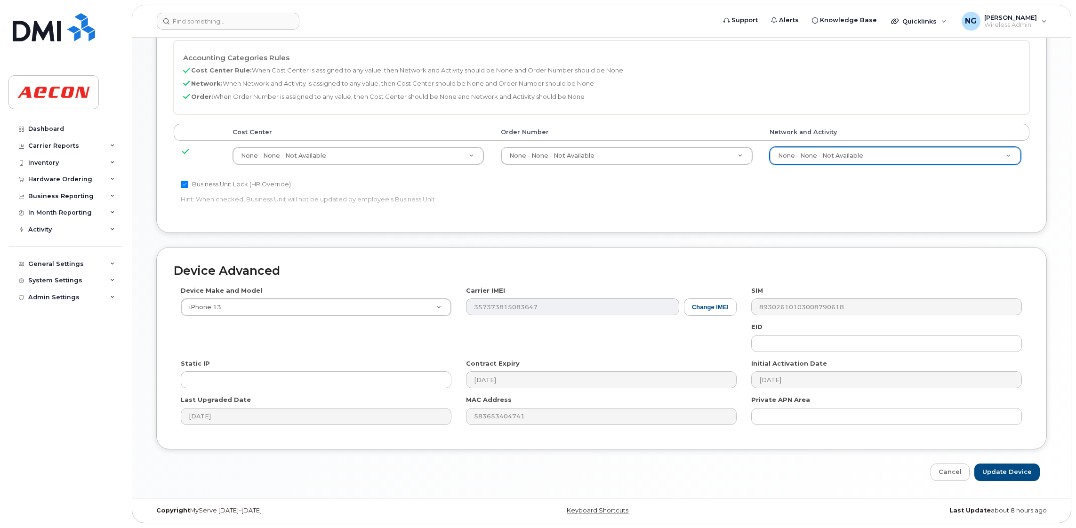
drag, startPoint x: 548, startPoint y: 157, endPoint x: 580, endPoint y: 155, distance: 32.5
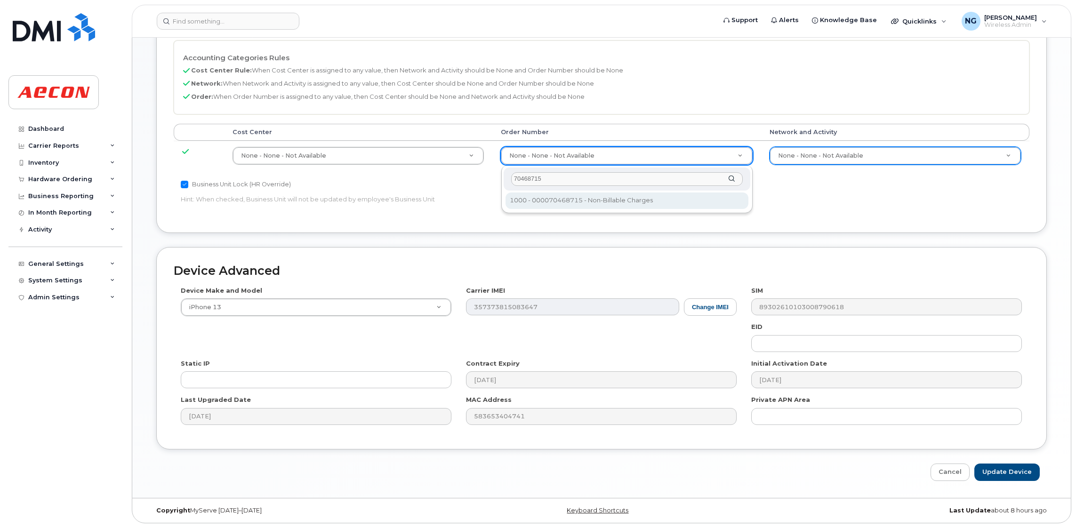
type input "70468715"
type input "4687149"
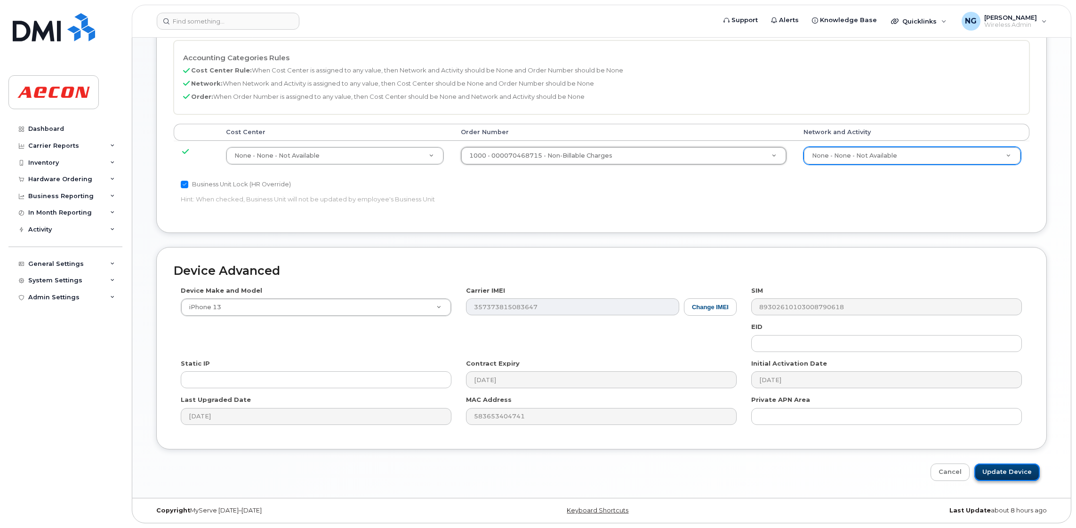
click at [1015, 464] on input "Update Device" at bounding box center [1007, 472] width 65 height 17
type input "Saving..."
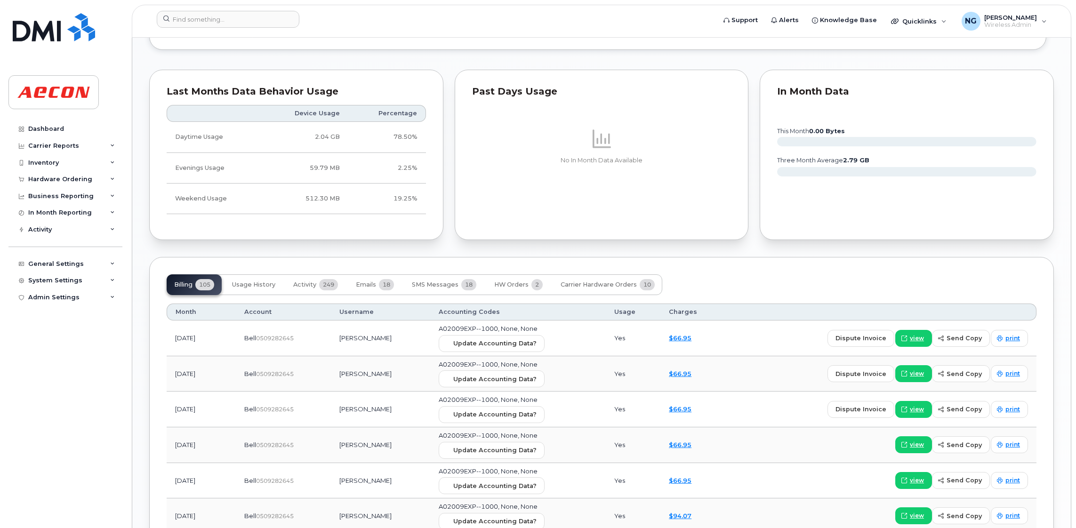
scroll to position [1059, 0]
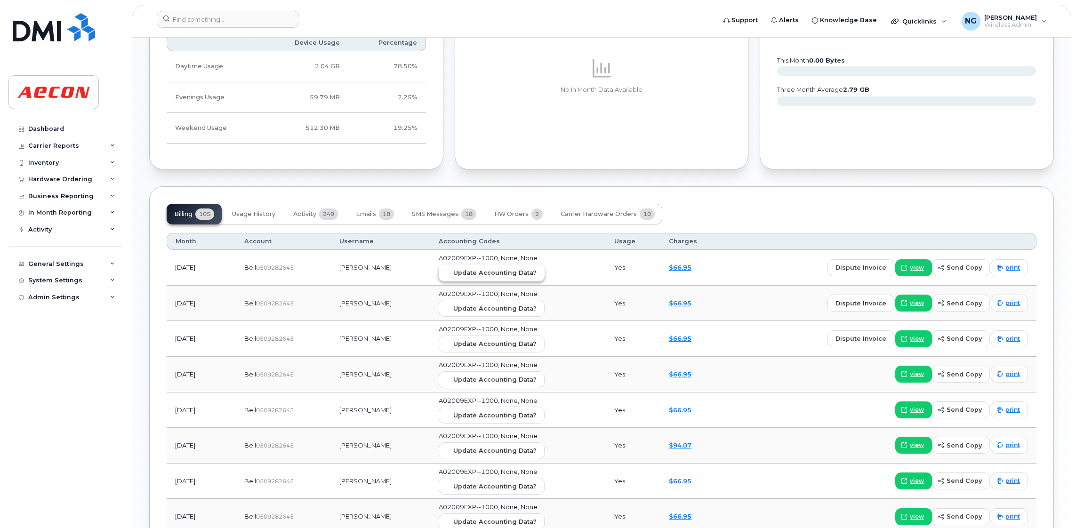
click at [481, 275] on span "Update Accounting Data?" at bounding box center [494, 272] width 83 height 9
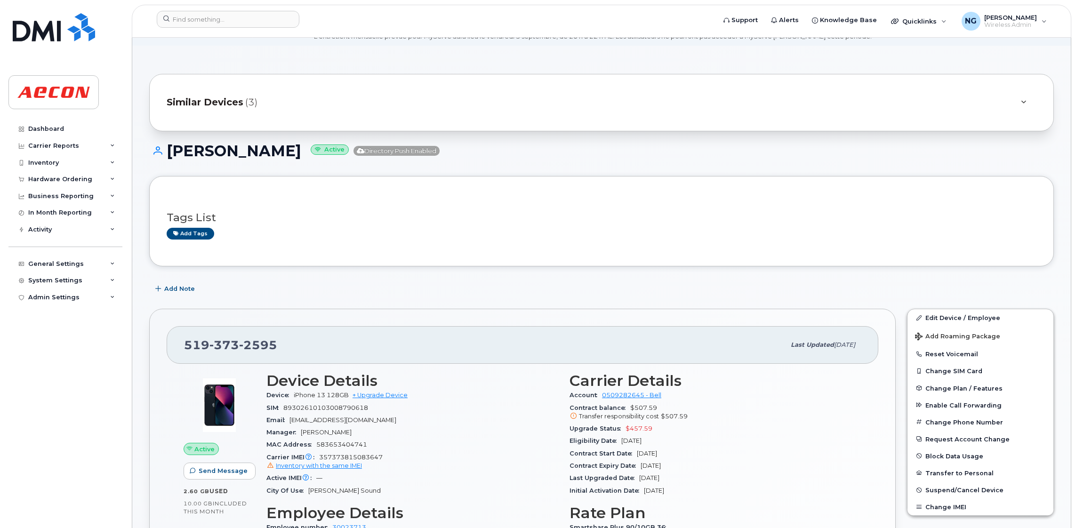
scroll to position [0, 0]
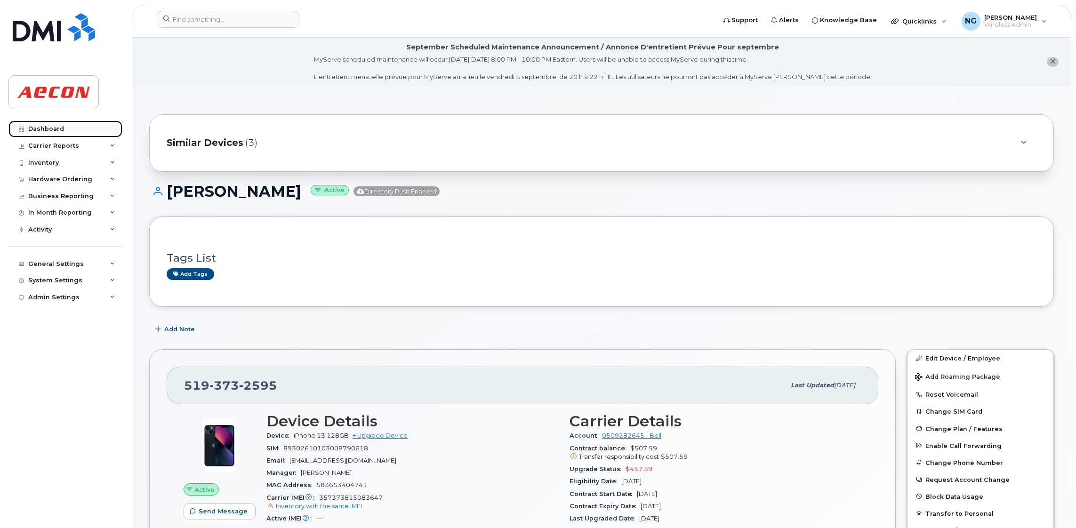
click at [58, 128] on div "Dashboard" at bounding box center [46, 129] width 36 height 8
